Goal: Task Accomplishment & Management: Manage account settings

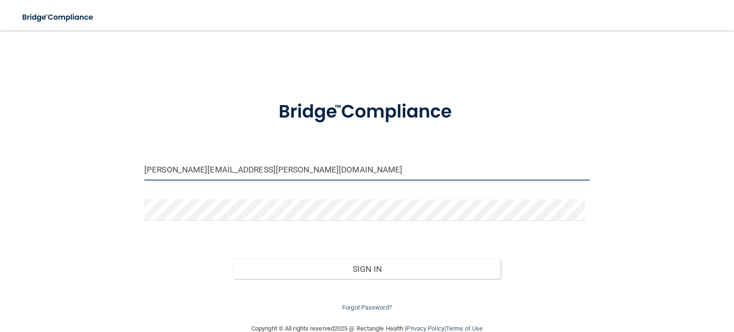
click at [227, 170] on input "[PERSON_NAME][EMAIL_ADDRESS][PERSON_NAME][DOMAIN_NAME]" at bounding box center [367, 170] width 446 height 22
drag, startPoint x: 247, startPoint y: 170, endPoint x: 132, endPoint y: 172, distance: 114.3
click at [132, 172] on div "[PERSON_NAME][EMAIL_ADDRESS][PERSON_NAME][DOMAIN_NAME] Invalid email/password. …" at bounding box center [367, 176] width 696 height 273
drag, startPoint x: 273, startPoint y: 170, endPoint x: 90, endPoint y: 163, distance: 183.7
click at [90, 163] on div "[EMAIL_ADDRESS][DOMAIN_NAME] Invalid email/password. You don't have permission …" at bounding box center [367, 176] width 696 height 273
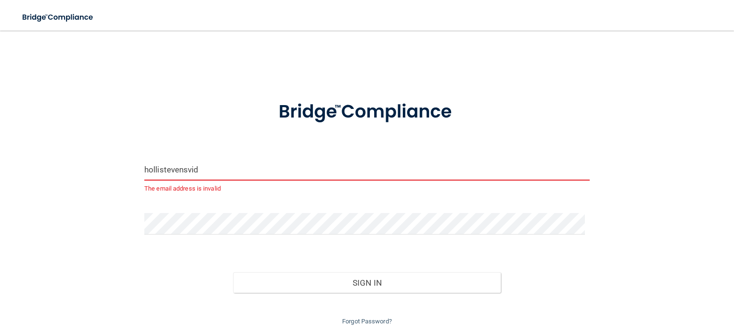
type input "[EMAIL_ADDRESS][DOMAIN_NAME]"
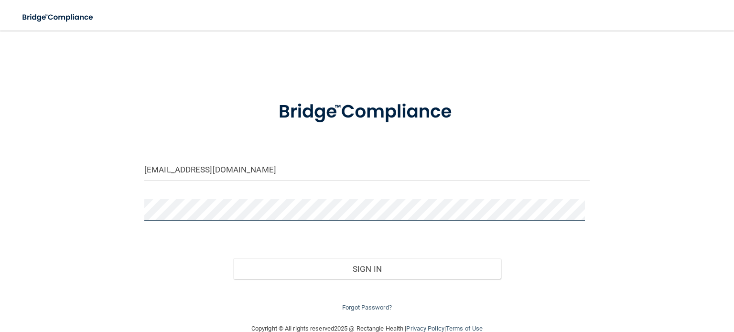
click at [111, 204] on div "[EMAIL_ADDRESS][DOMAIN_NAME] Invalid email/password. You don't have permission …" at bounding box center [367, 176] width 696 height 273
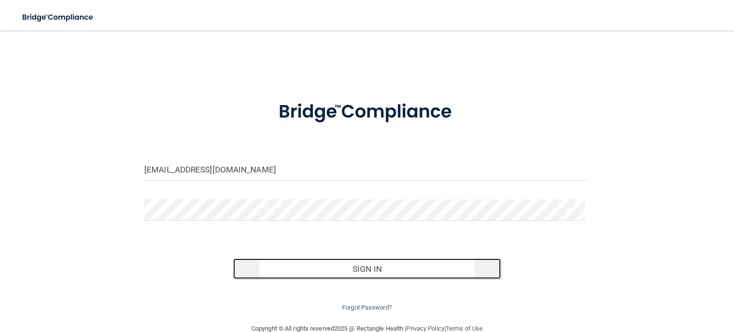
click at [384, 270] on button "Sign In" at bounding box center [366, 269] width 267 height 21
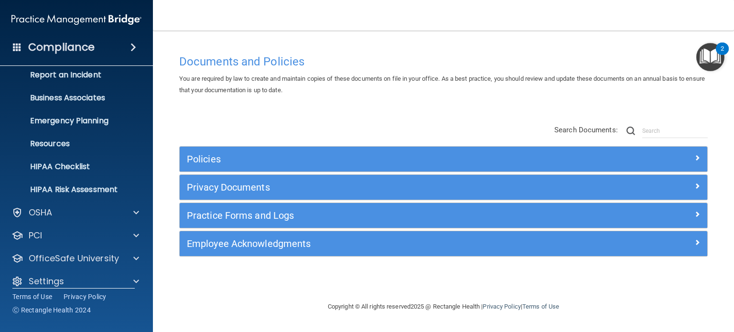
scroll to position [64, 0]
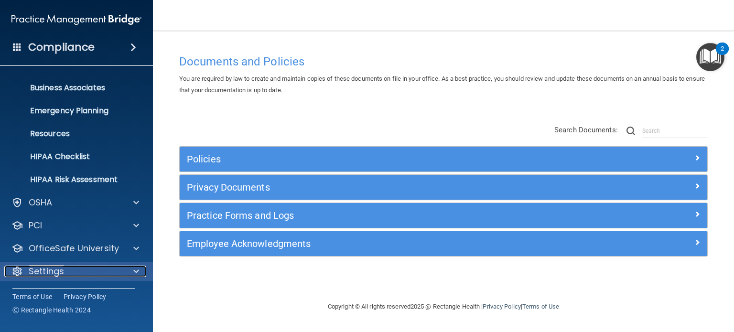
click at [82, 272] on div "Settings" at bounding box center [63, 271] width 119 height 11
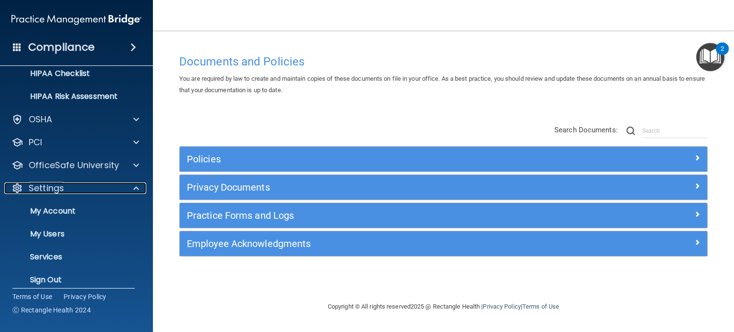
scroll to position [156, 0]
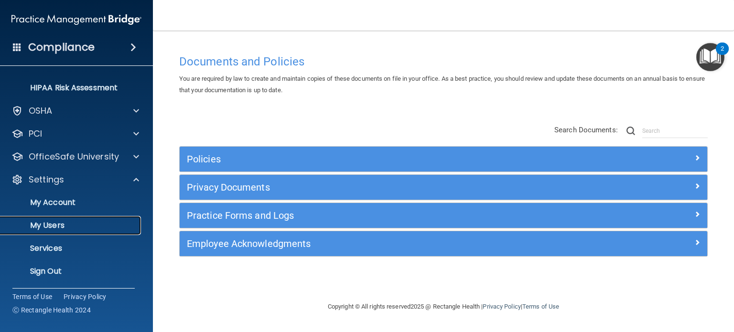
click at [52, 224] on p "My Users" at bounding box center [71, 226] width 131 height 10
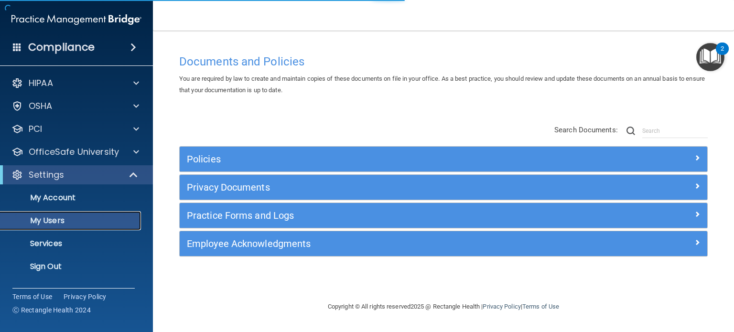
select select "20"
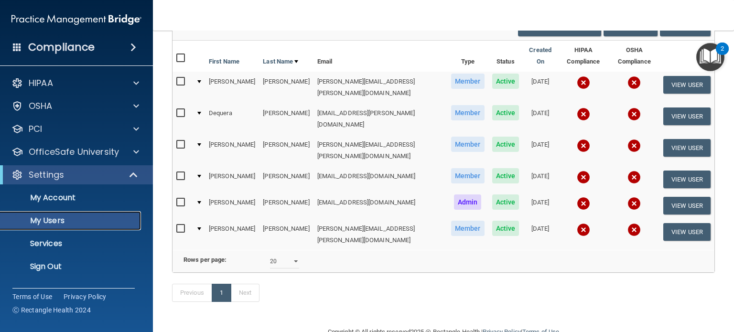
scroll to position [96, 0]
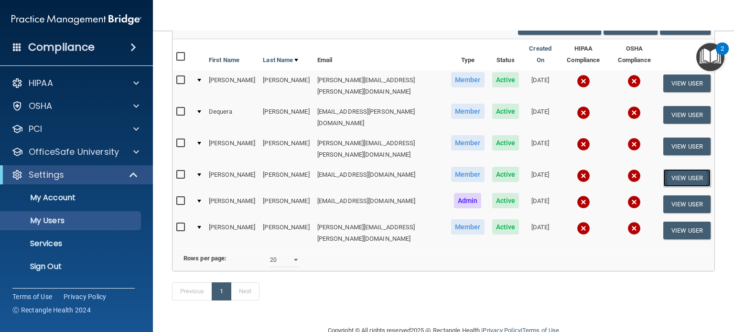
click at [679, 169] on button "View User" at bounding box center [687, 178] width 47 height 18
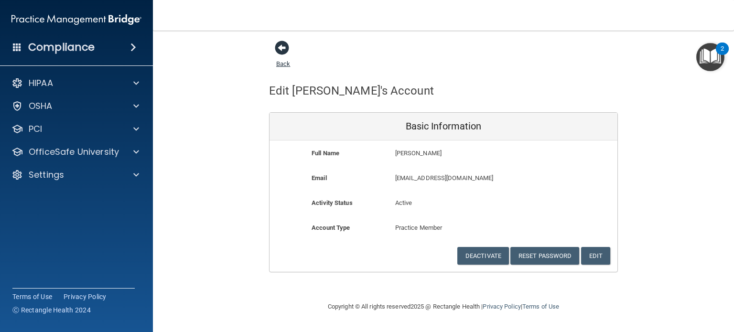
click at [280, 45] on span at bounding box center [282, 48] width 14 height 14
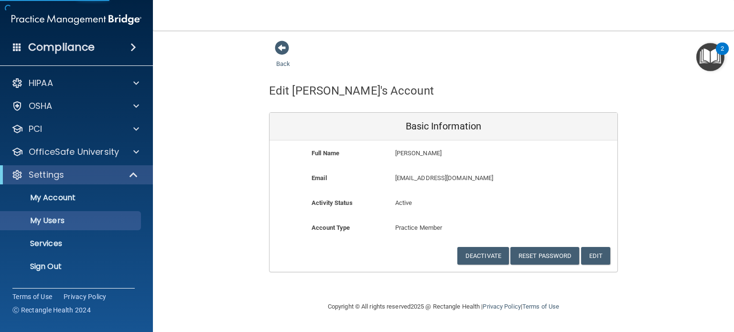
select select "20"
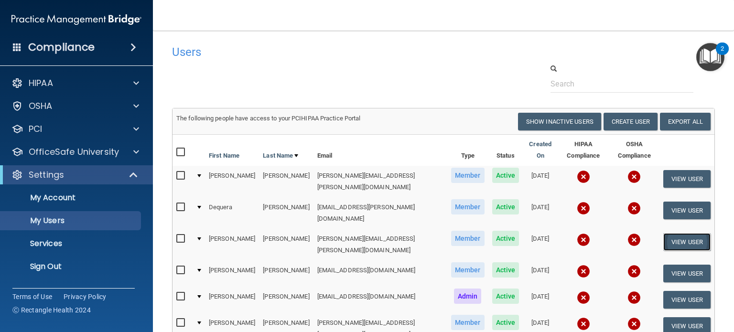
click at [686, 233] on button "View User" at bounding box center [687, 242] width 47 height 18
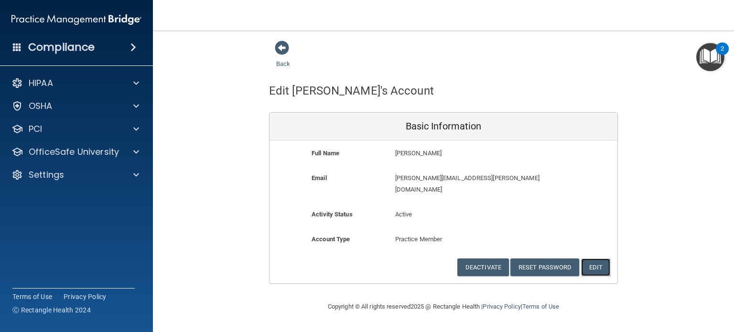
click at [600, 259] on button "Edit" at bounding box center [595, 268] width 29 height 18
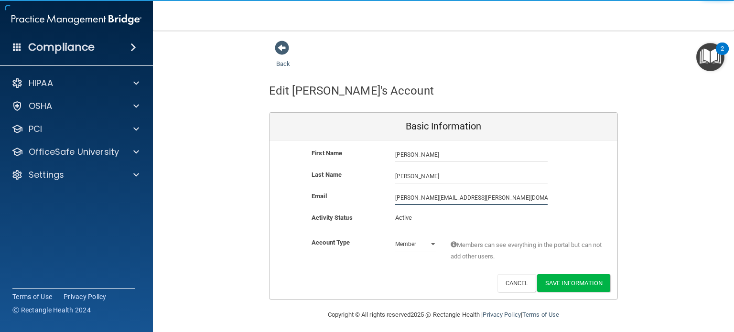
drag, startPoint x: 479, startPoint y: 196, endPoint x: 331, endPoint y: 180, distance: 148.6
click at [334, 180] on div "First Name [PERSON_NAME] [PERSON_NAME] Last Name [PERSON_NAME] Email [PERSON_NA…" at bounding box center [444, 220] width 348 height 159
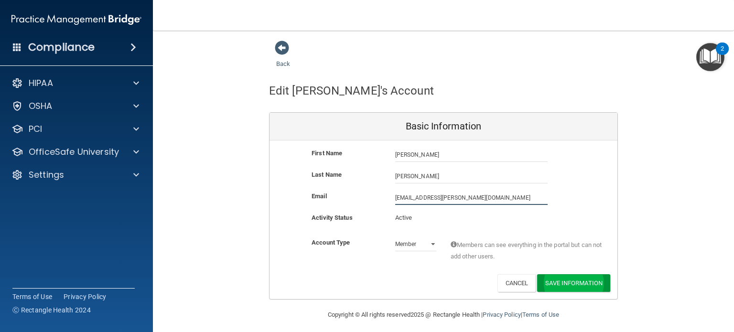
type input "[EMAIL_ADDRESS][PERSON_NAME][DOMAIN_NAME]"
click at [555, 280] on button "Save Information" at bounding box center [573, 283] width 73 height 18
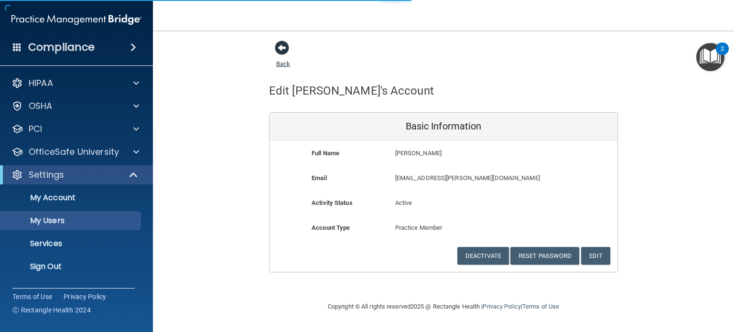
select select "20"
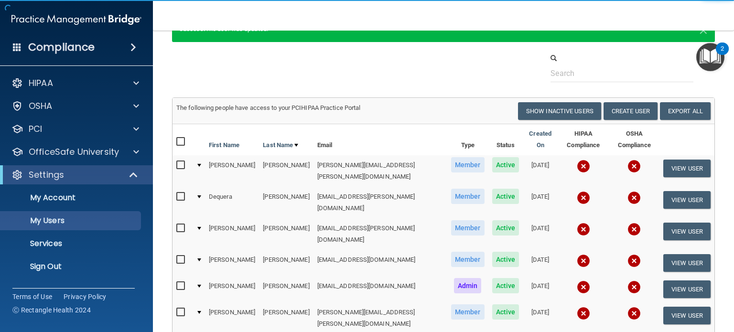
scroll to position [48, 0]
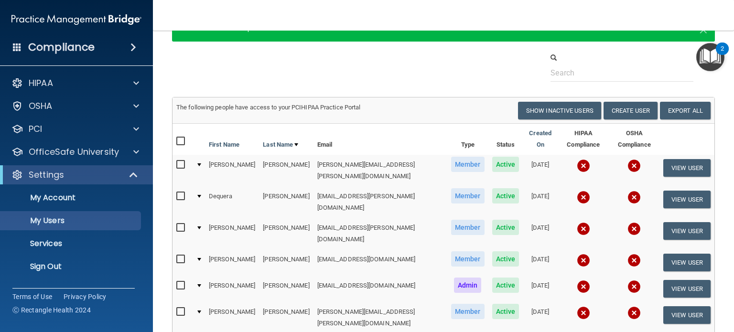
click at [180, 224] on input "checkbox" at bounding box center [181, 228] width 11 height 8
checkbox input "true"
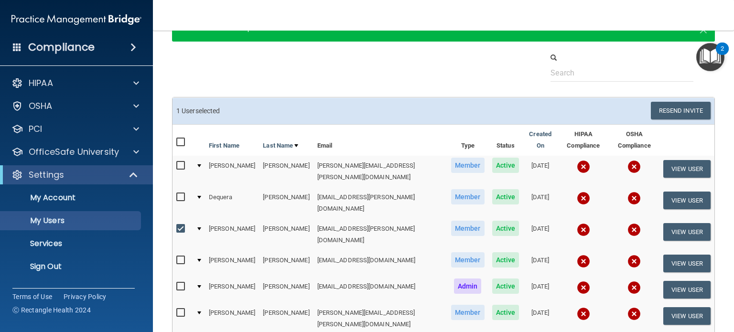
click at [181, 257] on input "checkbox" at bounding box center [181, 261] width 11 height 8
checkbox input "true"
click at [672, 109] on button "Resend Invite" at bounding box center [681, 111] width 60 height 18
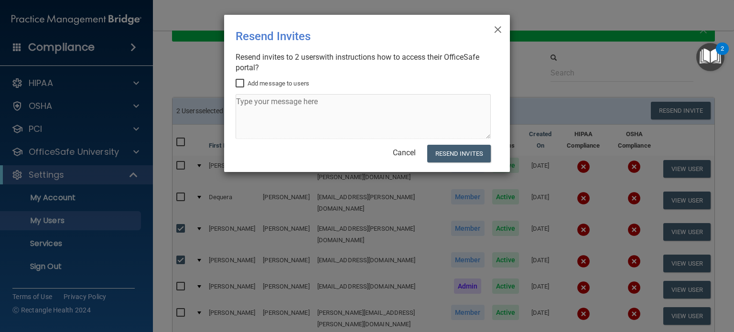
drag, startPoint x: 238, startPoint y: 84, endPoint x: 243, endPoint y: 92, distance: 9.9
click at [238, 84] on input "Add message to users" at bounding box center [241, 84] width 11 height 8
click at [260, 110] on textarea at bounding box center [363, 116] width 255 height 45
click at [253, 98] on textarea at bounding box center [363, 116] width 255 height 45
click at [264, 110] on textarea at bounding box center [363, 116] width 255 height 45
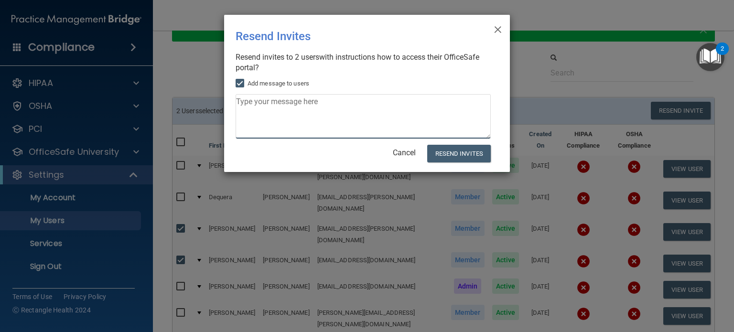
click at [330, 101] on textarea at bounding box center [363, 116] width 255 height 45
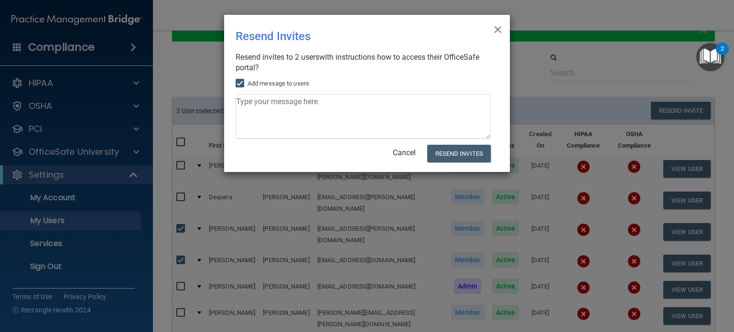
click at [239, 80] on input "Add message to users" at bounding box center [241, 84] width 11 height 8
checkbox input "false"
click at [465, 153] on button "Resend Invites" at bounding box center [459, 154] width 64 height 18
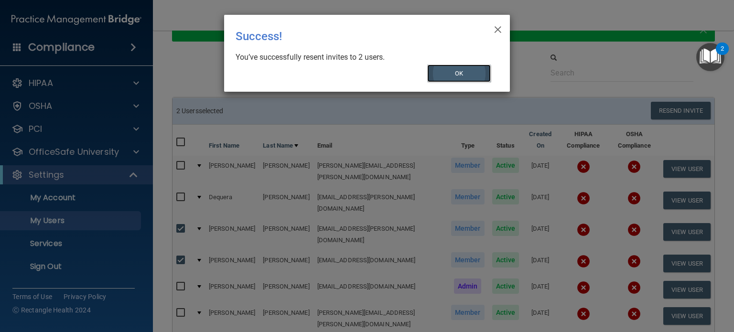
click at [468, 70] on button "OK" at bounding box center [459, 74] width 64 height 18
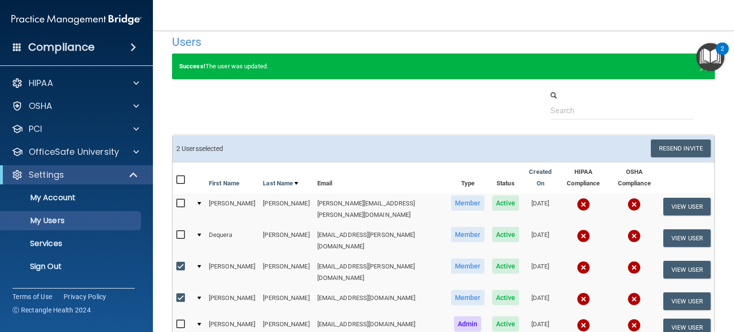
scroll to position [0, 0]
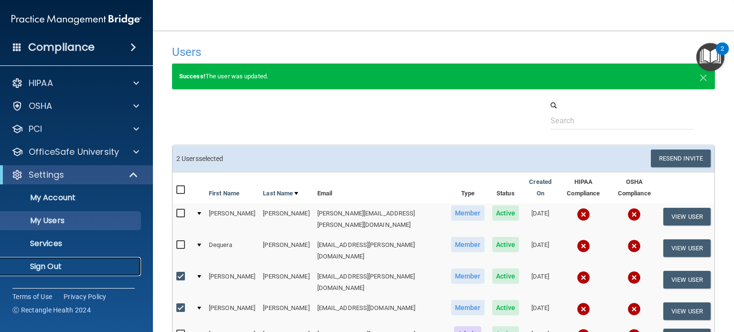
click at [54, 267] on p "Sign Out" at bounding box center [71, 267] width 131 height 10
